Goal: Find specific page/section: Find specific page/section

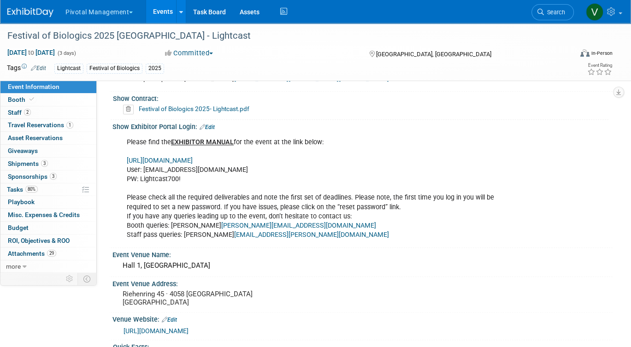
click at [169, 7] on link "Events" at bounding box center [163, 11] width 34 height 23
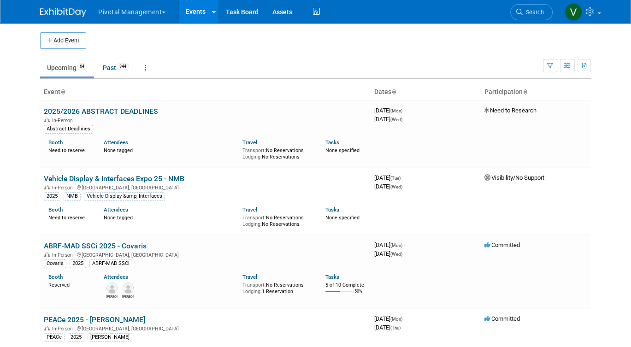
scroll to position [1668, 0]
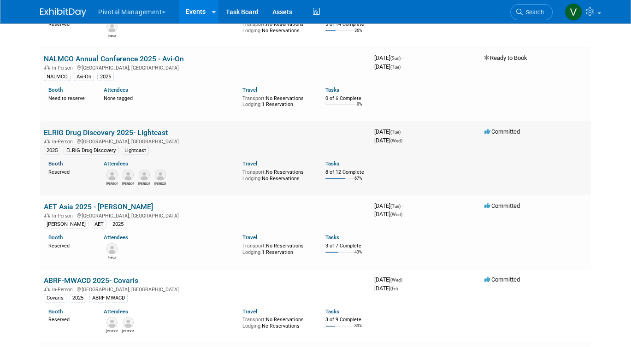
click at [57, 167] on link "Booth" at bounding box center [55, 163] width 14 height 6
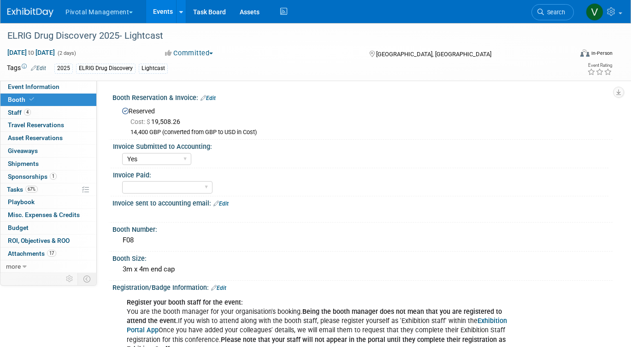
select select "Yes"
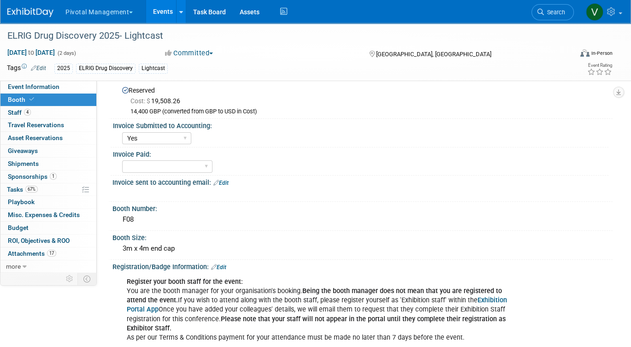
scroll to position [24, 0]
